Goal: Task Accomplishment & Management: Use online tool/utility

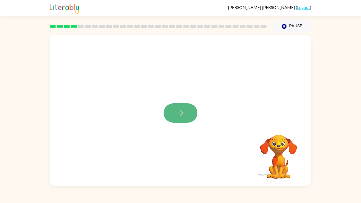
click at [185, 103] on button "button" at bounding box center [181, 112] width 34 height 19
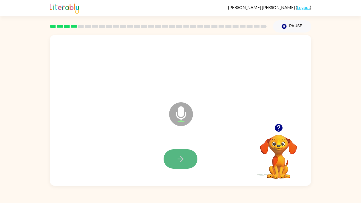
click at [183, 156] on icon "button" at bounding box center [180, 159] width 9 height 9
click at [282, 129] on icon "button" at bounding box center [279, 128] width 8 height 8
click at [185, 151] on button "button" at bounding box center [181, 158] width 34 height 19
click at [179, 155] on icon "button" at bounding box center [180, 159] width 9 height 9
click at [179, 156] on icon "button" at bounding box center [180, 159] width 9 height 9
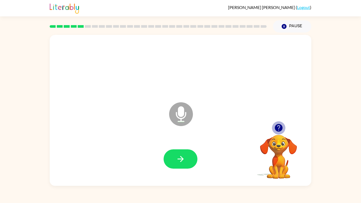
click at [279, 127] on icon "button" at bounding box center [279, 128] width 8 height 8
click at [183, 157] on icon "button" at bounding box center [180, 159] width 9 height 9
click at [185, 157] on icon "button" at bounding box center [180, 159] width 9 height 9
click at [175, 164] on button "button" at bounding box center [181, 158] width 34 height 19
click at [180, 155] on button "button" at bounding box center [181, 158] width 34 height 19
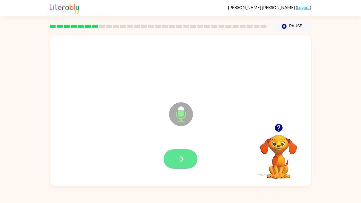
drag, startPoint x: 174, startPoint y: 160, endPoint x: 173, endPoint y: 167, distance: 7.1
click at [174, 169] on div at bounding box center [180, 159] width 251 height 43
click at [183, 160] on icon "button" at bounding box center [181, 159] width 6 height 6
click at [182, 160] on icon "button" at bounding box center [180, 159] width 9 height 9
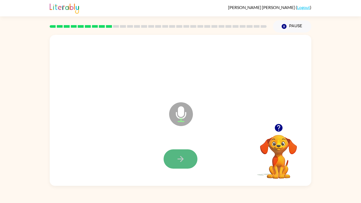
click at [182, 161] on icon "button" at bounding box center [181, 159] width 6 height 6
drag, startPoint x: 182, startPoint y: 161, endPoint x: 170, endPoint y: 170, distance: 14.9
click at [170, 170] on div at bounding box center [180, 159] width 251 height 43
click at [177, 162] on icon "button" at bounding box center [180, 159] width 9 height 9
click at [171, 157] on button "button" at bounding box center [181, 158] width 34 height 19
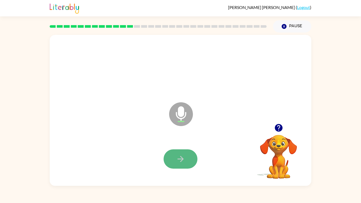
click at [178, 159] on icon "button" at bounding box center [181, 159] width 6 height 6
click at [187, 162] on button "button" at bounding box center [181, 158] width 34 height 19
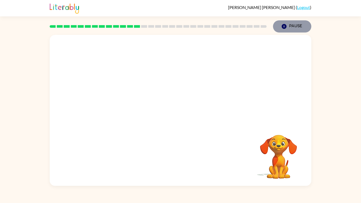
click at [296, 28] on button "Pause Pause" at bounding box center [292, 26] width 38 height 12
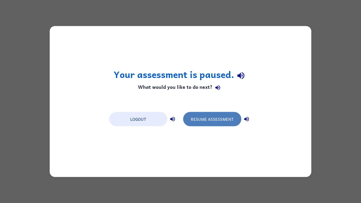
click at [201, 123] on button "Resume Assessment" at bounding box center [212, 119] width 58 height 14
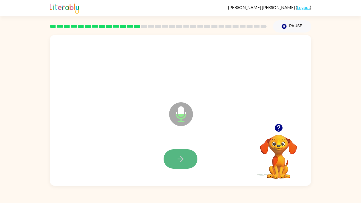
click at [183, 164] on button "button" at bounding box center [181, 158] width 34 height 19
click at [180, 159] on icon "button" at bounding box center [181, 159] width 6 height 6
click at [182, 159] on icon "button" at bounding box center [181, 159] width 6 height 6
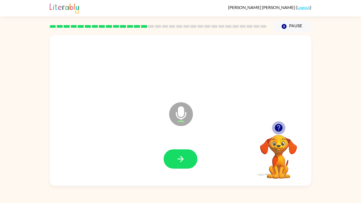
click at [282, 129] on icon "button" at bounding box center [279, 128] width 8 height 8
click at [284, 126] on button "button" at bounding box center [278, 127] width 13 height 13
click at [188, 155] on button "button" at bounding box center [181, 158] width 34 height 19
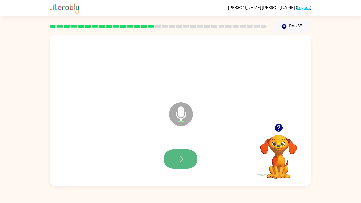
click at [188, 162] on button "button" at bounding box center [181, 158] width 34 height 19
drag, startPoint x: 182, startPoint y: 155, endPoint x: 180, endPoint y: 157, distance: 2.8
click at [182, 156] on icon "button" at bounding box center [180, 159] width 9 height 9
click at [188, 160] on button "button" at bounding box center [181, 158] width 34 height 19
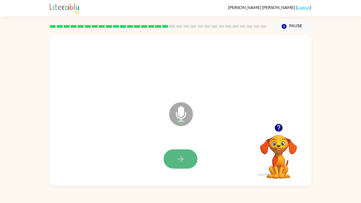
click at [182, 160] on icon "button" at bounding box center [181, 159] width 6 height 6
click at [185, 157] on button "button" at bounding box center [181, 158] width 34 height 19
click at [184, 157] on icon "button" at bounding box center [180, 159] width 9 height 9
click at [188, 155] on button "button" at bounding box center [181, 158] width 34 height 19
click at [183, 165] on button "button" at bounding box center [181, 158] width 34 height 19
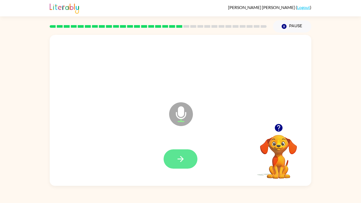
click at [183, 161] on icon "button" at bounding box center [180, 159] width 9 height 9
click at [181, 160] on icon "button" at bounding box center [180, 159] width 9 height 9
click at [178, 158] on icon "button" at bounding box center [180, 159] width 9 height 9
click at [179, 157] on icon "button" at bounding box center [180, 159] width 9 height 9
click at [182, 158] on icon "button" at bounding box center [180, 159] width 9 height 9
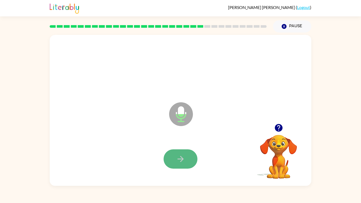
click at [181, 156] on icon "button" at bounding box center [180, 159] width 9 height 9
click at [183, 166] on button "button" at bounding box center [181, 158] width 34 height 19
click at [182, 162] on icon "button" at bounding box center [180, 159] width 9 height 9
click at [180, 99] on icon at bounding box center [181, 103] width 13 height 40
click at [189, 152] on button "button" at bounding box center [181, 158] width 34 height 19
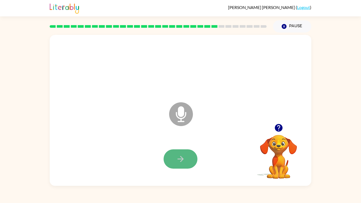
click at [192, 160] on button "button" at bounding box center [181, 158] width 34 height 19
click at [183, 157] on icon "button" at bounding box center [180, 159] width 9 height 9
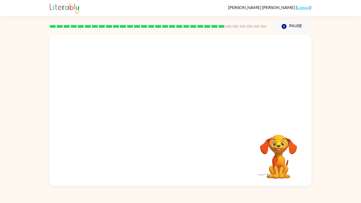
click at [268, 161] on video "Your browser must support playing .mp4 files to use Literably. Please try using…" at bounding box center [278, 153] width 53 height 53
click at [277, 155] on video "Your browser must support playing .mp4 files to use Literably. Please try using…" at bounding box center [278, 153] width 53 height 53
click at [267, 41] on div at bounding box center [181, 79] width 262 height 89
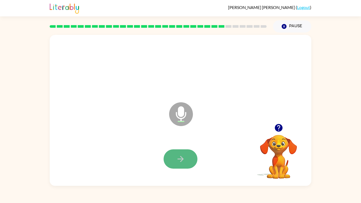
click at [185, 159] on button "button" at bounding box center [181, 158] width 34 height 19
click at [185, 156] on button "button" at bounding box center [181, 158] width 34 height 19
click at [191, 157] on button "button" at bounding box center [181, 158] width 34 height 19
click at [188, 163] on button "button" at bounding box center [181, 158] width 34 height 19
click at [180, 161] on icon "button" at bounding box center [180, 159] width 9 height 9
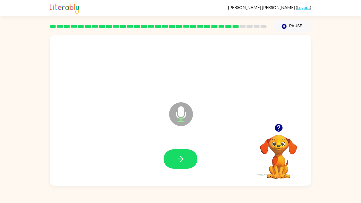
click at [180, 161] on icon "button" at bounding box center [180, 159] width 9 height 9
click at [273, 127] on button "button" at bounding box center [278, 127] width 13 height 13
click at [235, 25] on icon at bounding box center [236, 26] width 6 height 3
click at [236, 26] on rect at bounding box center [236, 26] width 6 height 3
click at [175, 153] on button "button" at bounding box center [181, 158] width 34 height 19
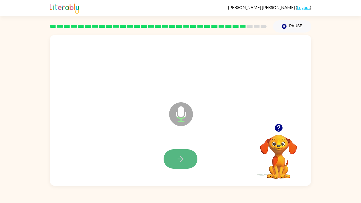
click at [192, 158] on button "button" at bounding box center [181, 158] width 34 height 19
click at [188, 161] on button "button" at bounding box center [181, 158] width 34 height 19
click at [184, 163] on icon "button" at bounding box center [180, 159] width 9 height 9
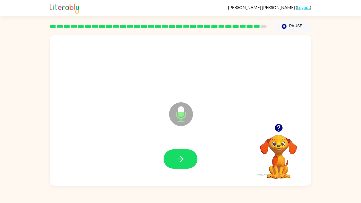
click at [184, 163] on icon "button" at bounding box center [180, 159] width 9 height 9
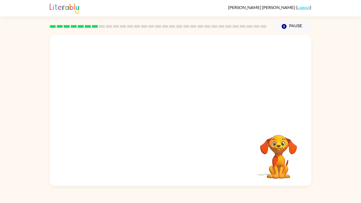
drag, startPoint x: 192, startPoint y: 73, endPoint x: 161, endPoint y: 55, distance: 36.1
click at [161, 55] on video "Your browser must support playing .mp4 files to use Literably. Please try using…" at bounding box center [181, 79] width 262 height 89
click at [121, 102] on video "Your browser must support playing .mp4 files to use Literably. Please try using…" at bounding box center [181, 79] width 262 height 89
click at [177, 51] on video "Your browser must support playing .mp4 files to use Literably. Please try using…" at bounding box center [181, 79] width 262 height 89
click at [248, 49] on video "Your browser must support playing .mp4 files to use Literably. Please try using…" at bounding box center [181, 79] width 262 height 89
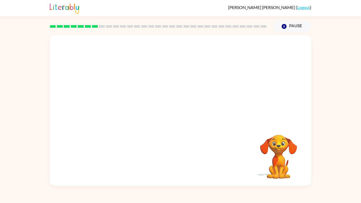
click at [118, 102] on video "Your browser must support playing .mp4 files to use Literably. Please try using…" at bounding box center [181, 79] width 262 height 89
click at [174, 113] on button "button" at bounding box center [181, 112] width 34 height 19
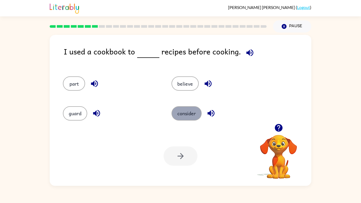
click at [189, 115] on button "consider" at bounding box center [187, 113] width 30 height 14
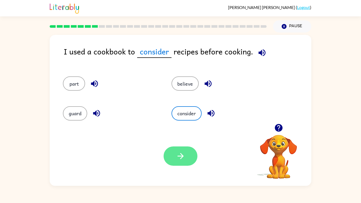
click at [187, 146] on div "Your browser must support playing .mp4 files to use Literably. Please try using…" at bounding box center [181, 156] width 262 height 60
click at [183, 163] on button "button" at bounding box center [181, 156] width 34 height 19
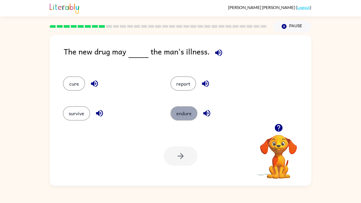
click at [187, 118] on button "endure" at bounding box center [184, 113] width 27 height 14
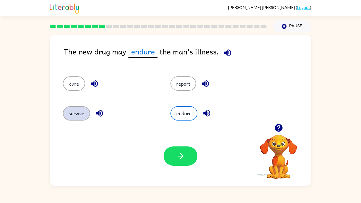
click at [79, 108] on button "survive" at bounding box center [76, 113] width 27 height 14
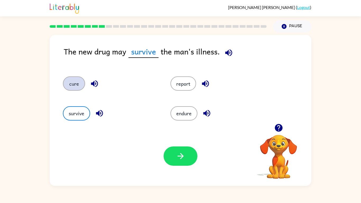
click at [80, 84] on button "cure" at bounding box center [74, 83] width 22 height 14
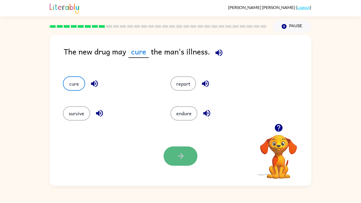
click at [186, 155] on button "button" at bounding box center [181, 156] width 34 height 19
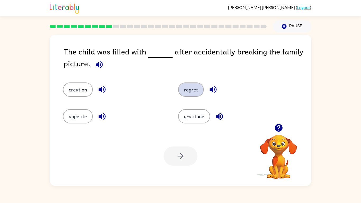
click at [187, 90] on button "regret" at bounding box center [191, 90] width 26 height 14
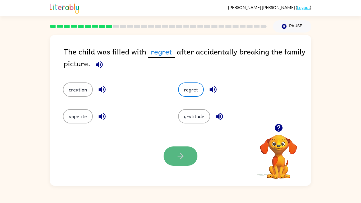
click at [170, 151] on button "button" at bounding box center [181, 156] width 34 height 19
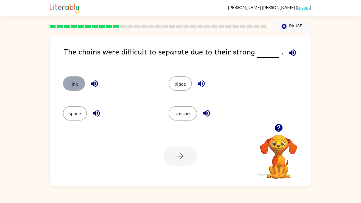
click at [67, 85] on button "link" at bounding box center [74, 83] width 22 height 14
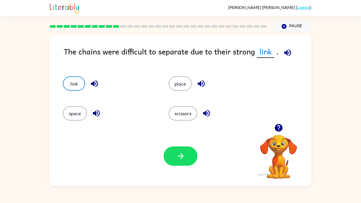
click at [179, 152] on icon "button" at bounding box center [180, 156] width 9 height 9
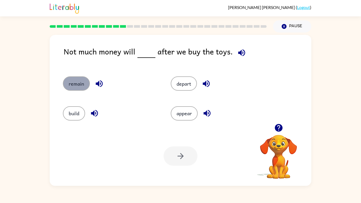
click at [74, 88] on button "remain" at bounding box center [76, 83] width 27 height 14
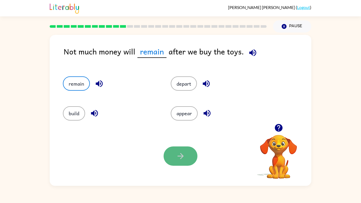
click at [180, 156] on icon "button" at bounding box center [180, 156] width 9 height 9
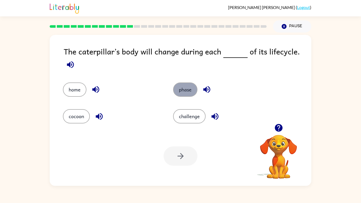
click at [182, 86] on button "phase" at bounding box center [185, 90] width 24 height 14
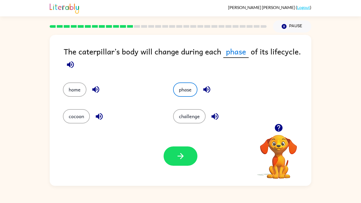
click at [172, 151] on button "button" at bounding box center [181, 156] width 34 height 19
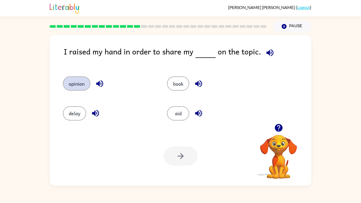
click at [81, 81] on button "opinion" at bounding box center [77, 83] width 28 height 14
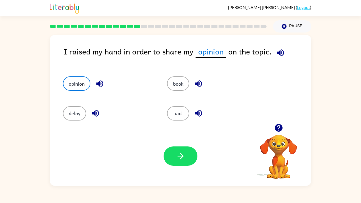
click at [198, 162] on div "Your browser must support playing .mp4 files to use Literably. Please try using…" at bounding box center [181, 156] width 262 height 60
click at [181, 150] on button "button" at bounding box center [181, 156] width 34 height 19
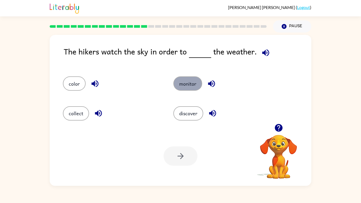
click at [185, 89] on button "monitor" at bounding box center [188, 83] width 29 height 14
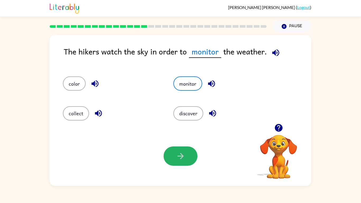
click at [176, 155] on button "button" at bounding box center [181, 156] width 34 height 19
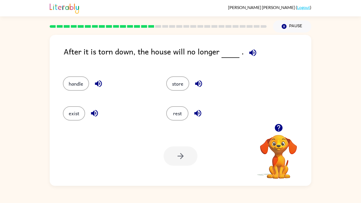
click at [77, 123] on div "exist" at bounding box center [104, 111] width 103 height 30
click at [80, 116] on button "exist" at bounding box center [74, 113] width 22 height 14
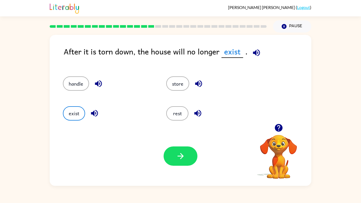
drag, startPoint x: 164, startPoint y: 163, endPoint x: 163, endPoint y: 160, distance: 3.1
click at [164, 162] on div "Your browser must support playing .mp4 files to use Literably. Please try using…" at bounding box center [181, 156] width 262 height 60
click at [166, 157] on button "button" at bounding box center [181, 156] width 34 height 19
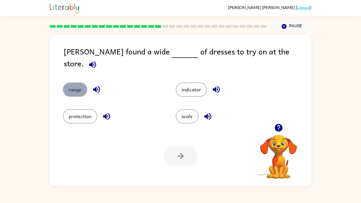
click at [77, 85] on button "range" at bounding box center [75, 90] width 24 height 14
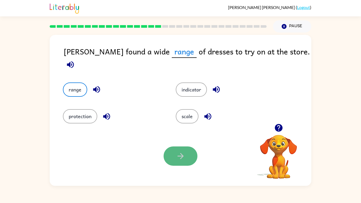
click at [184, 148] on button "button" at bounding box center [181, 156] width 34 height 19
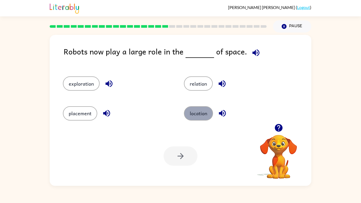
click at [194, 117] on button "location" at bounding box center [198, 113] width 29 height 14
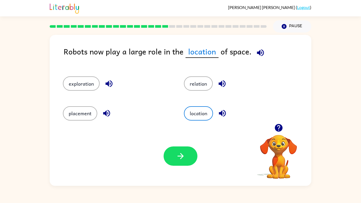
click at [179, 167] on div "Your browser must support playing .mp4 files to use Literably. Please try using…" at bounding box center [181, 156] width 262 height 60
click at [179, 163] on button "button" at bounding box center [181, 156] width 34 height 19
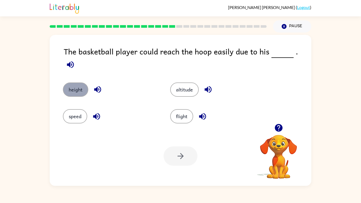
click at [82, 88] on button "height" at bounding box center [75, 90] width 25 height 14
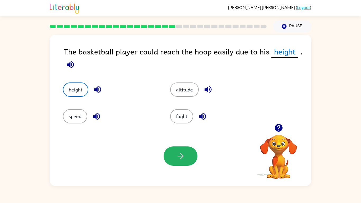
click at [182, 164] on button "button" at bounding box center [181, 156] width 34 height 19
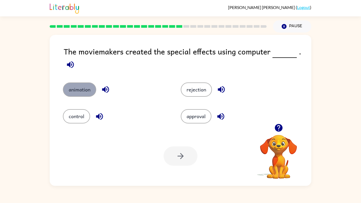
click at [92, 84] on button "animation" at bounding box center [79, 90] width 33 height 14
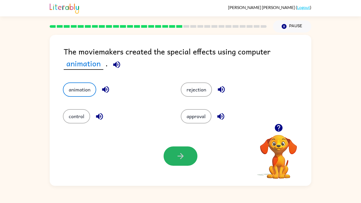
click at [170, 153] on button "button" at bounding box center [181, 156] width 34 height 19
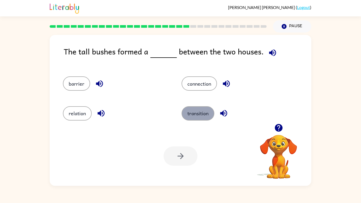
click at [203, 112] on button "transition" at bounding box center [198, 113] width 33 height 14
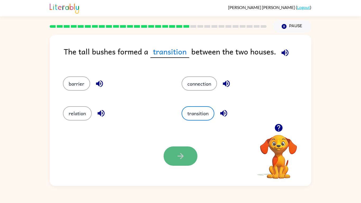
click at [167, 155] on button "button" at bounding box center [181, 156] width 34 height 19
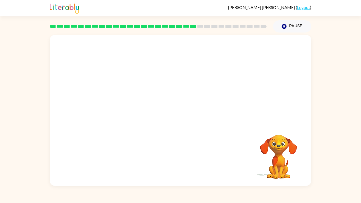
click at [133, 84] on video "Your browser must support playing .mp4 files to use Literably. Please try using…" at bounding box center [181, 79] width 262 height 89
click at [133, 111] on video "Your browser must support playing .mp4 files to use Literably. Please try using…" at bounding box center [181, 79] width 262 height 89
click at [130, 101] on video "Your browser must support playing .mp4 files to use Literably. Please try using…" at bounding box center [181, 79] width 262 height 89
click at [130, 105] on video "Your browser must support playing .mp4 files to use Literably. Please try using…" at bounding box center [181, 79] width 262 height 89
click at [184, 115] on icon "button" at bounding box center [180, 112] width 9 height 9
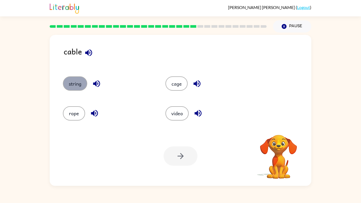
drag, startPoint x: 71, startPoint y: 83, endPoint x: 71, endPoint y: 79, distance: 4.0
click at [71, 81] on button "string" at bounding box center [75, 83] width 24 height 14
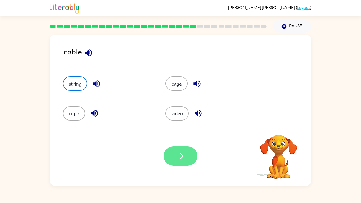
click at [186, 156] on button "button" at bounding box center [181, 156] width 34 height 19
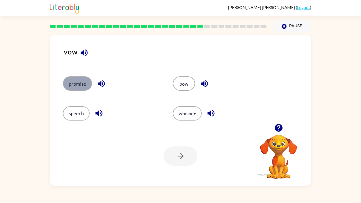
click at [79, 80] on button "promise" at bounding box center [77, 83] width 29 height 14
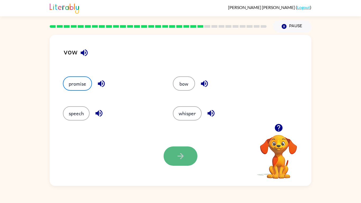
click at [173, 164] on button "button" at bounding box center [181, 156] width 34 height 19
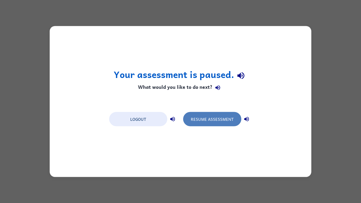
click at [212, 124] on button "Resume Assessment" at bounding box center [212, 119] width 58 height 14
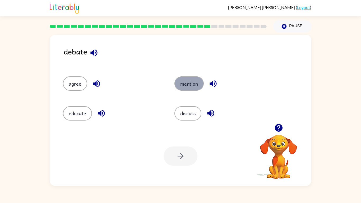
click at [194, 86] on button "mention" at bounding box center [189, 83] width 29 height 14
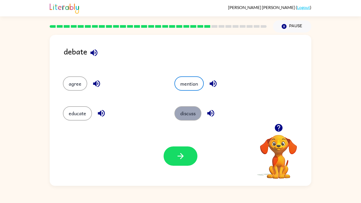
drag, startPoint x: 187, startPoint y: 112, endPoint x: 185, endPoint y: 120, distance: 7.5
click at [187, 113] on button "discuss" at bounding box center [188, 113] width 27 height 14
drag, startPoint x: 183, startPoint y: 112, endPoint x: 179, endPoint y: 127, distance: 15.8
click at [182, 113] on button "discuss" at bounding box center [188, 113] width 27 height 14
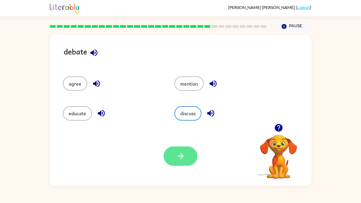
click at [176, 155] on icon "button" at bounding box center [180, 156] width 9 height 9
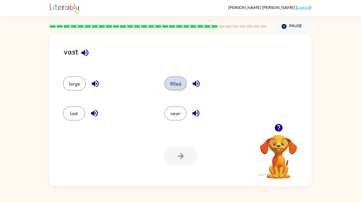
drag, startPoint x: 164, startPoint y: 88, endPoint x: 167, endPoint y: 85, distance: 4.3
click at [165, 87] on div "filled" at bounding box center [206, 81] width 102 height 30
click at [167, 85] on button "filled" at bounding box center [176, 83] width 22 height 14
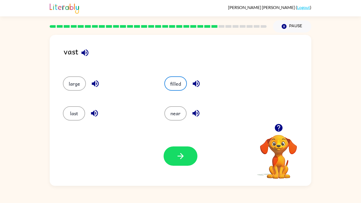
click at [183, 167] on div "Your browser must support playing .mp4 files to use Literably. Please try using…" at bounding box center [181, 156] width 262 height 60
click at [184, 163] on button "button" at bounding box center [181, 156] width 34 height 19
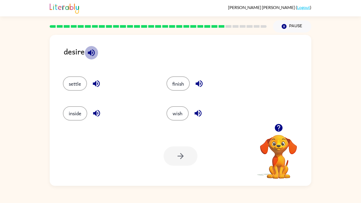
click at [91, 52] on icon "button" at bounding box center [91, 52] width 7 height 7
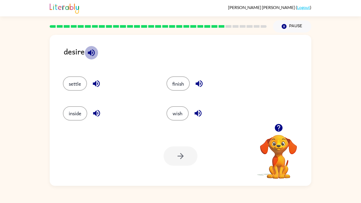
click at [91, 52] on icon "button" at bounding box center [91, 52] width 7 height 7
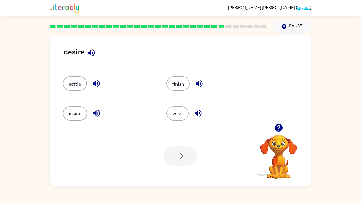
click at [91, 52] on icon "button" at bounding box center [91, 52] width 7 height 7
click at [93, 51] on icon "button" at bounding box center [91, 52] width 9 height 9
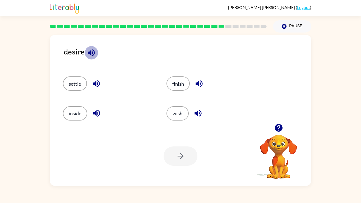
click at [93, 51] on icon "button" at bounding box center [91, 52] width 9 height 9
click at [92, 51] on icon "button" at bounding box center [91, 52] width 9 height 9
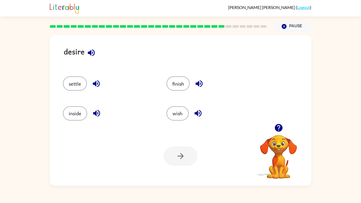
click at [91, 51] on icon "button" at bounding box center [91, 52] width 7 height 7
click at [89, 52] on icon "button" at bounding box center [91, 52] width 7 height 7
click at [88, 52] on icon "button" at bounding box center [91, 52] width 7 height 7
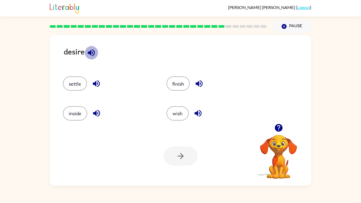
click at [88, 52] on icon "button" at bounding box center [91, 52] width 7 height 7
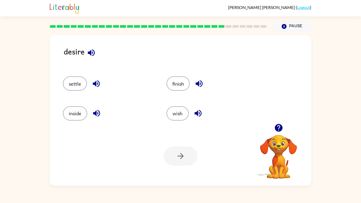
click at [88, 52] on icon "button" at bounding box center [91, 52] width 7 height 7
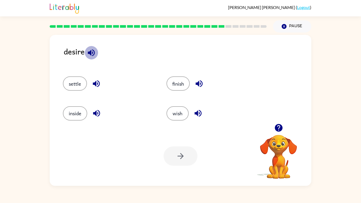
click at [88, 52] on icon "button" at bounding box center [91, 52] width 7 height 7
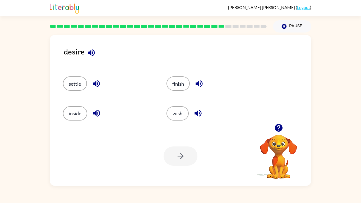
click at [88, 52] on icon "button" at bounding box center [91, 52] width 7 height 7
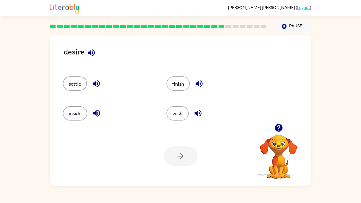
click at [88, 52] on icon "button" at bounding box center [91, 52] width 7 height 7
click at [88, 55] on icon "button" at bounding box center [91, 52] width 9 height 9
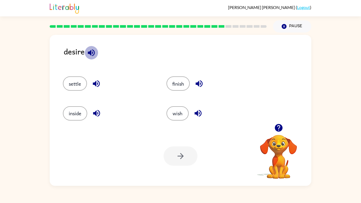
click at [88, 55] on icon "button" at bounding box center [91, 52] width 9 height 9
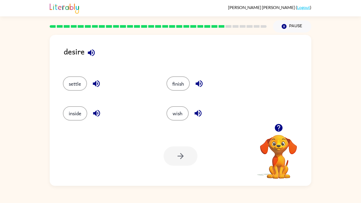
click at [88, 55] on icon "button" at bounding box center [91, 52] width 9 height 9
drag, startPoint x: 88, startPoint y: 55, endPoint x: 93, endPoint y: 53, distance: 4.7
click at [93, 53] on icon "button" at bounding box center [91, 52] width 9 height 9
click at [123, 84] on div "settle" at bounding box center [109, 83] width 92 height 14
click at [74, 76] on button "settle" at bounding box center [75, 83] width 24 height 14
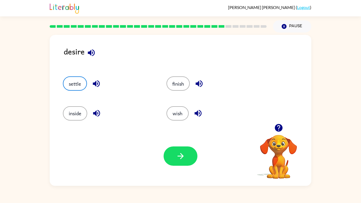
click at [198, 157] on div "Your browser must support playing .mp4 files to use Literably. Please try using…" at bounding box center [181, 156] width 262 height 60
click at [194, 153] on button "button" at bounding box center [181, 156] width 34 height 19
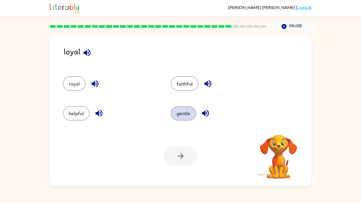
click at [176, 115] on button "gentle" at bounding box center [183, 113] width 25 height 14
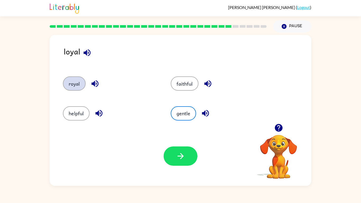
click at [79, 81] on button "royal" at bounding box center [74, 83] width 23 height 14
click at [175, 114] on button "gentle" at bounding box center [183, 113] width 25 height 14
click at [180, 79] on button "faithful" at bounding box center [185, 83] width 28 height 14
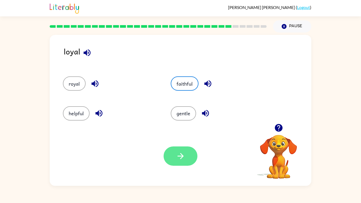
click at [172, 158] on button "button" at bounding box center [181, 156] width 34 height 19
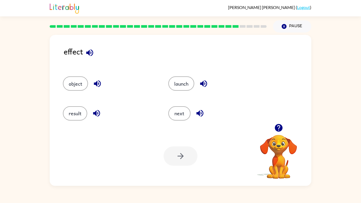
click at [61, 113] on div "result" at bounding box center [106, 111] width 106 height 30
click at [69, 113] on button "result" at bounding box center [75, 113] width 24 height 14
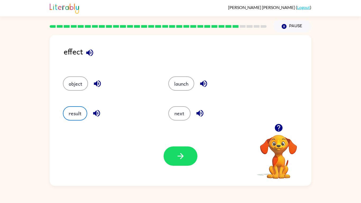
click at [178, 163] on button "button" at bounding box center [181, 156] width 34 height 19
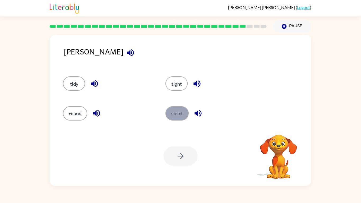
click at [182, 112] on button "strict" at bounding box center [177, 113] width 23 height 14
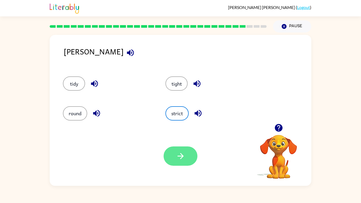
click at [181, 153] on icon "button" at bounding box center [180, 156] width 9 height 9
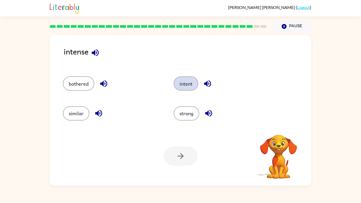
click at [192, 81] on button "intent" at bounding box center [186, 83] width 25 height 14
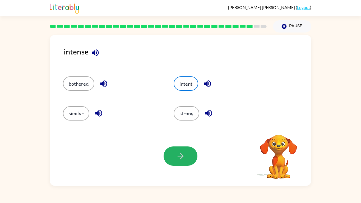
drag, startPoint x: 168, startPoint y: 164, endPoint x: 168, endPoint y: 160, distance: 3.2
click at [168, 163] on button "button" at bounding box center [181, 156] width 34 height 19
click at [169, 158] on div at bounding box center [181, 156] width 34 height 19
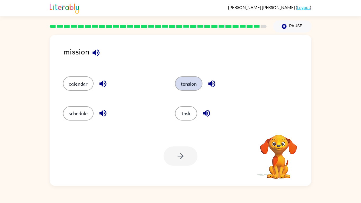
drag, startPoint x: 191, startPoint y: 73, endPoint x: 189, endPoint y: 83, distance: 10.0
click at [191, 74] on div "tension" at bounding box center [221, 81] width 112 height 30
click at [189, 83] on button "tension" at bounding box center [189, 83] width 28 height 14
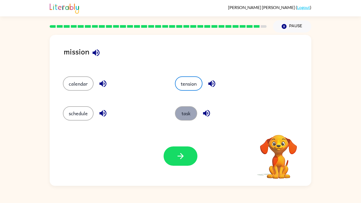
click at [184, 110] on button "task" at bounding box center [186, 113] width 22 height 14
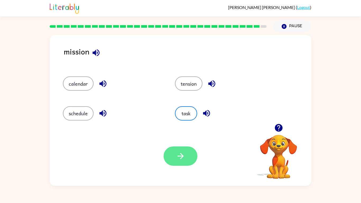
click at [168, 153] on button "button" at bounding box center [181, 156] width 34 height 19
